Goal: Obtain resource: Obtain resource

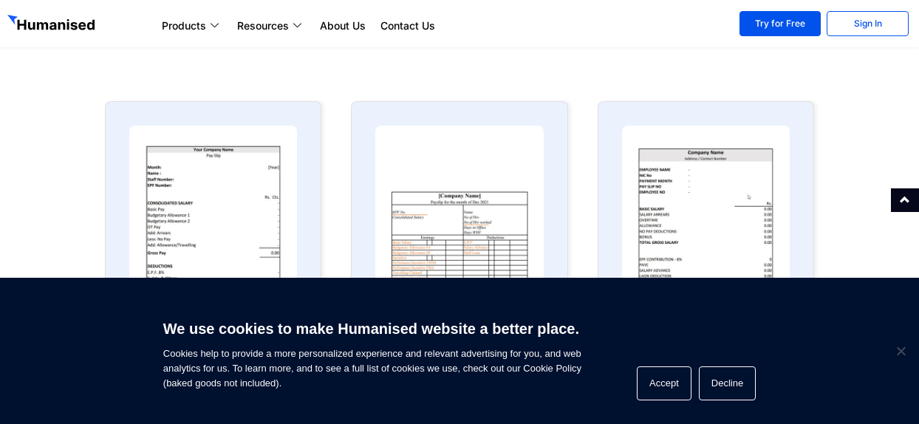
scroll to position [665, 0]
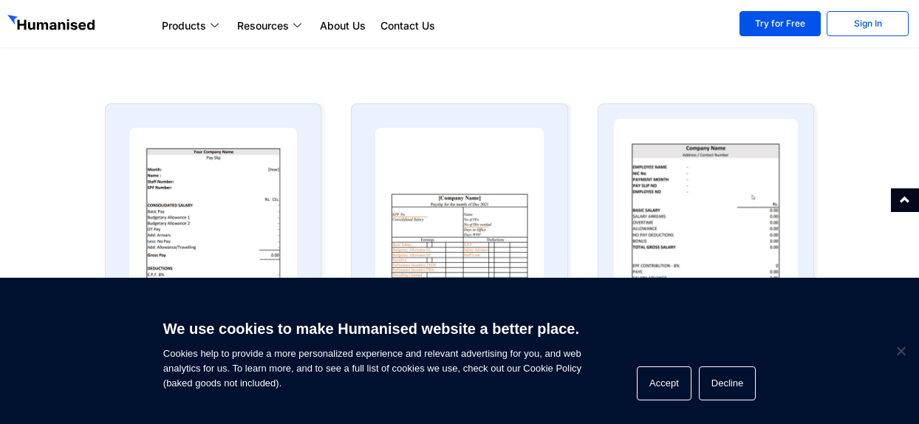
click at [658, 213] on img at bounding box center [705, 220] width 185 height 203
click at [658, 211] on img at bounding box center [705, 220] width 185 height 203
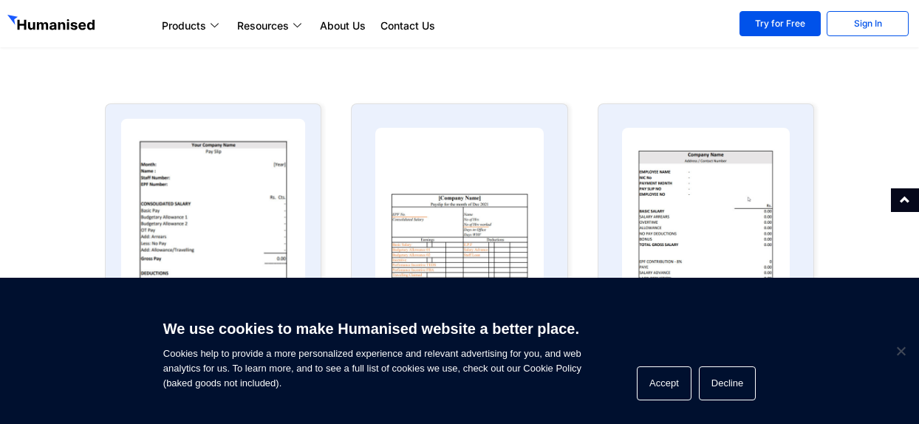
click at [284, 134] on img at bounding box center [213, 220] width 185 height 203
click at [245, 147] on img at bounding box center [213, 220] width 185 height 203
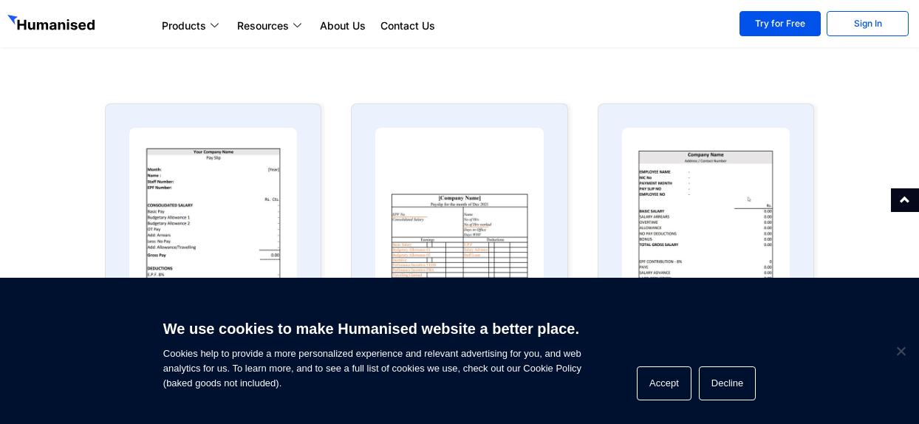
drag, startPoint x: 245, startPoint y: 147, endPoint x: 171, endPoint y: 35, distance: 134.8
click at [193, 67] on div "Looking for a Payslip Template or a Salary Slip Format for Your Small Business …" at bounding box center [459, 52] width 919 height 1434
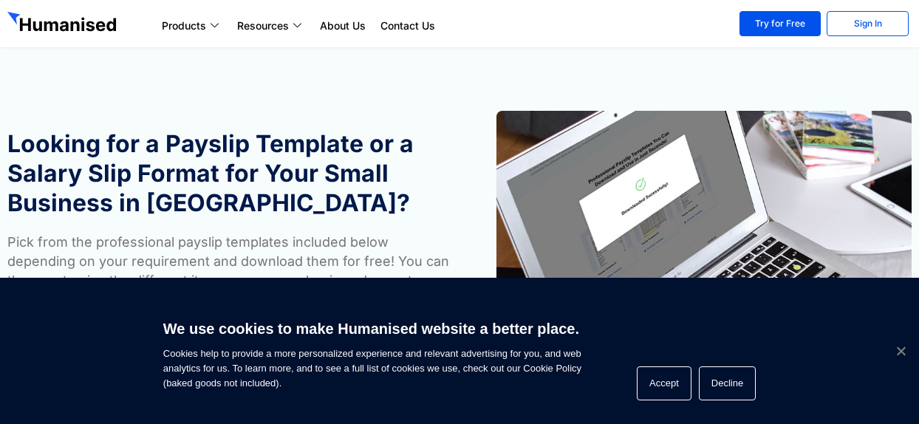
click at [901, 349] on span "Cookie Notice" at bounding box center [900, 351] width 15 height 15
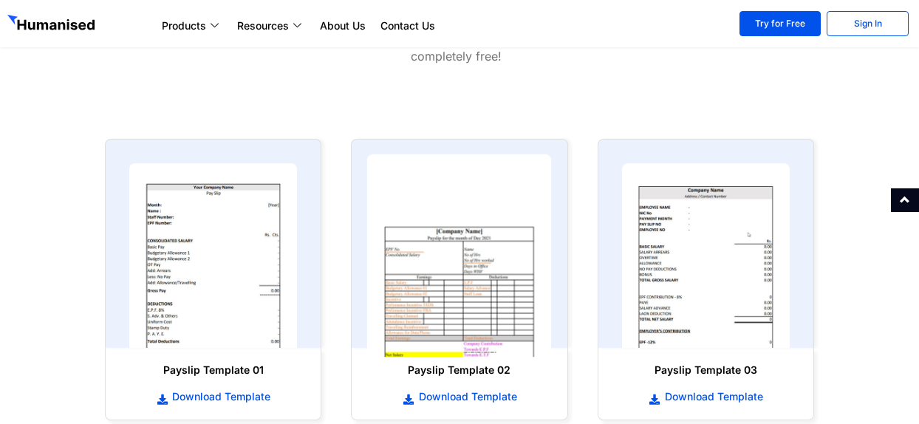
scroll to position [665, 0]
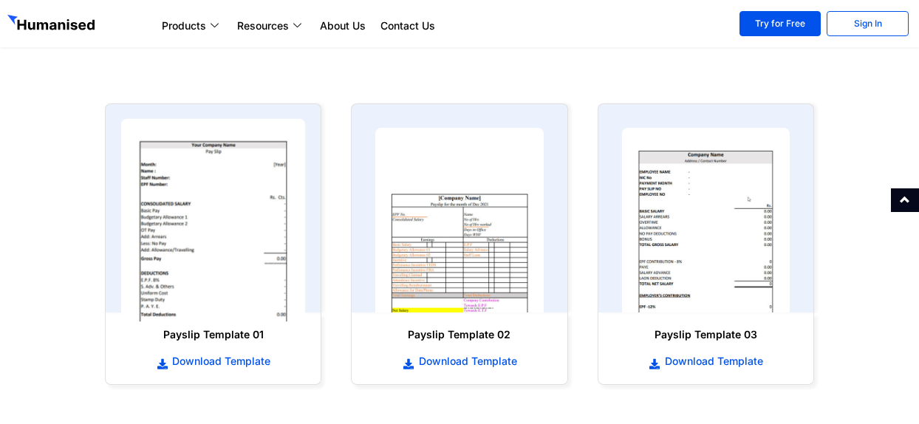
click at [241, 209] on img at bounding box center [213, 220] width 185 height 203
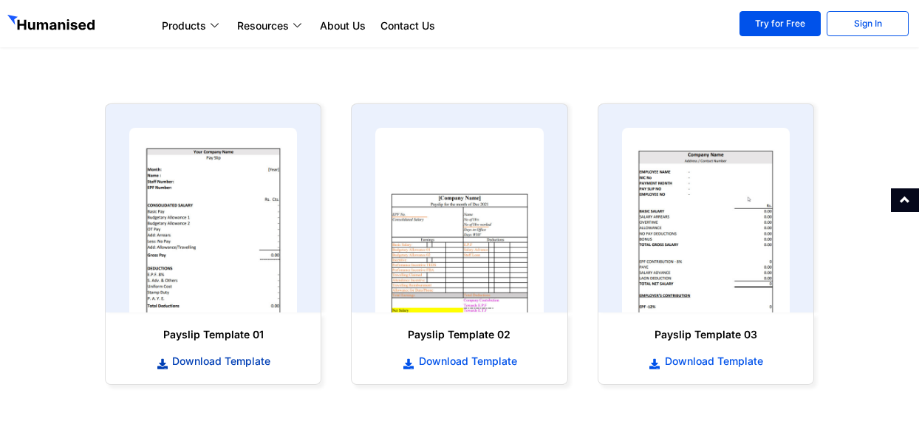
click at [167, 362] on icon at bounding box center [162, 364] width 13 height 10
click at [158, 366] on icon at bounding box center [162, 364] width 13 height 10
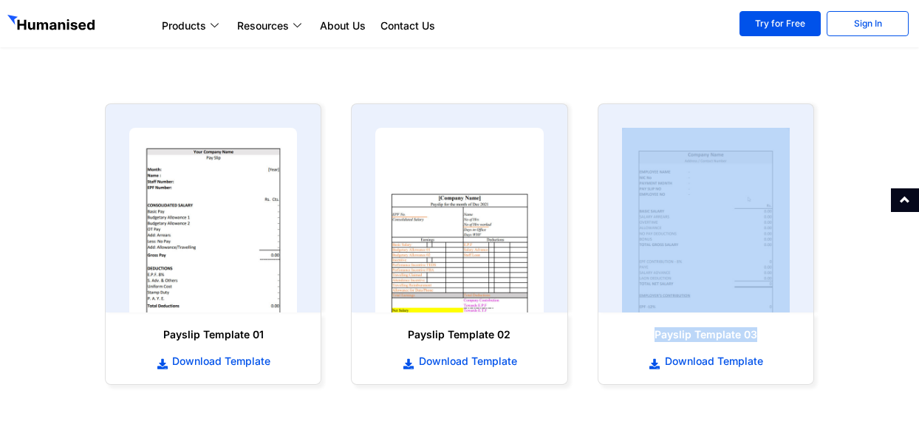
drag, startPoint x: 981, startPoint y: 69, endPoint x: 981, endPoint y: 27, distance: 42.9
click at [918, 27] on html "Products Payroll Process staff payroll on time accurately with Humanised Payrol…" at bounding box center [459, 201] width 919 height 1733
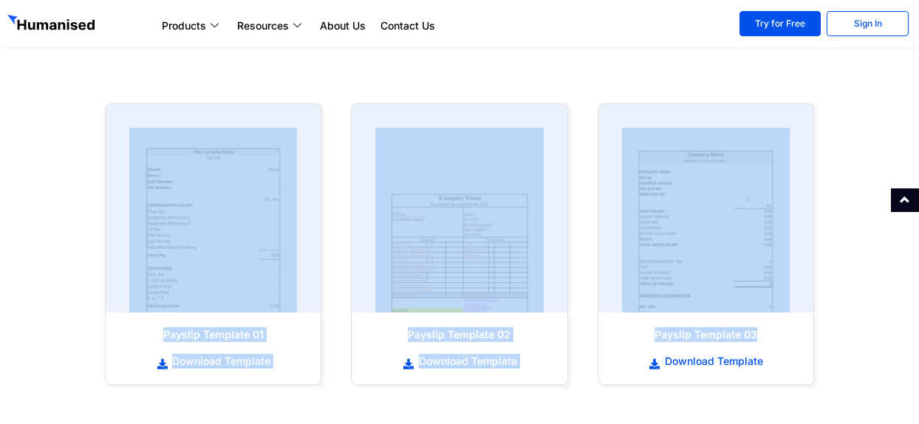
click at [140, 330] on h6 "Payslip Template 01" at bounding box center [212, 334] width 185 height 15
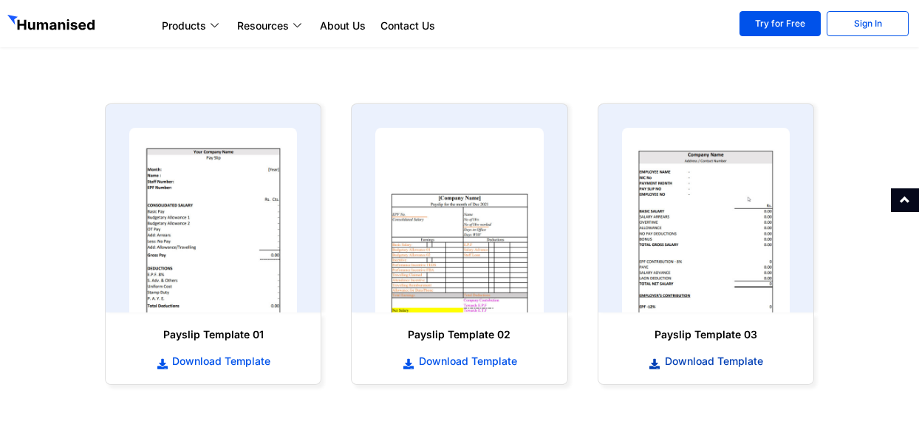
click at [652, 363] on icon at bounding box center [655, 364] width 13 height 10
